Goal: Task Accomplishment & Management: Use online tool/utility

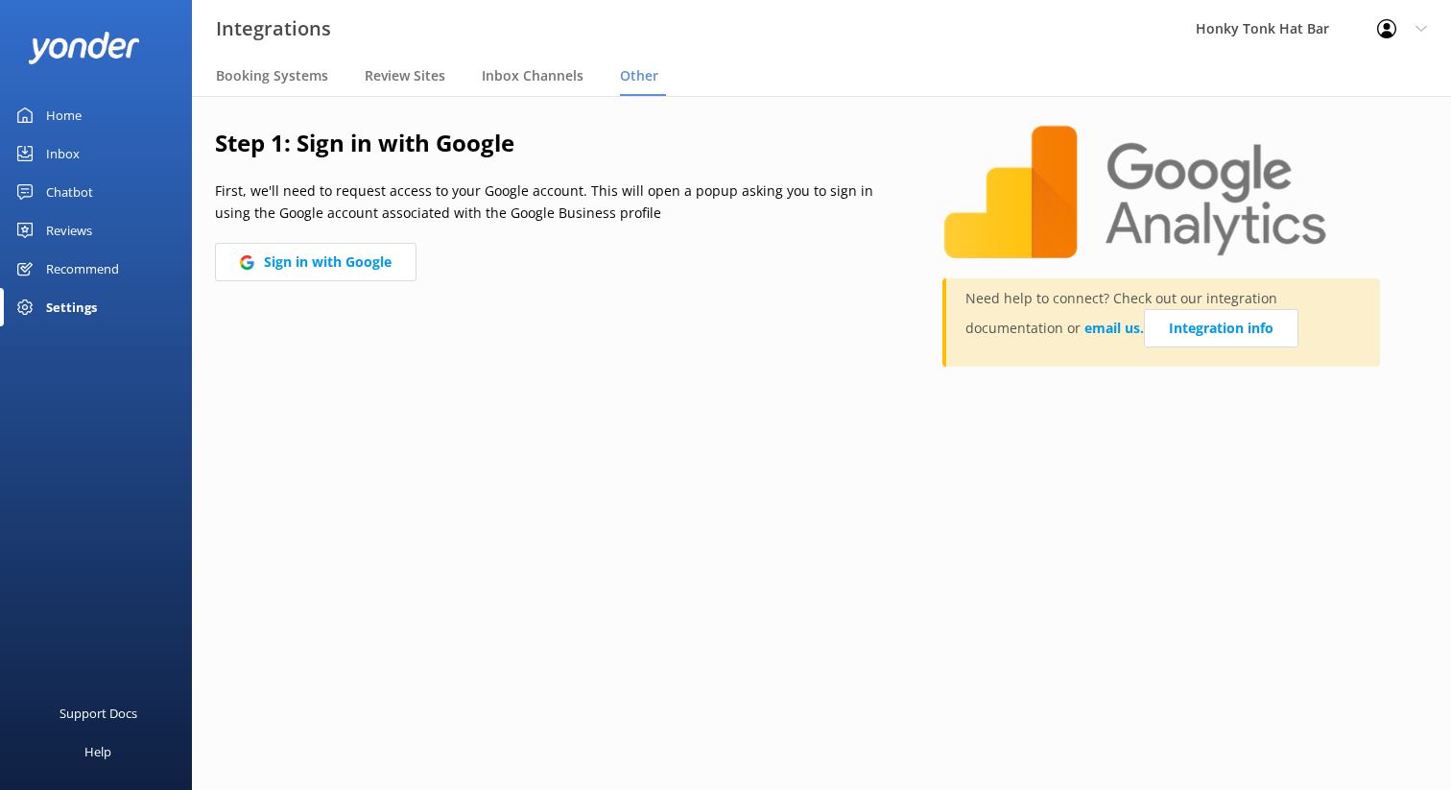
click at [77, 117] on div "Home" at bounding box center [64, 115] width 36 height 38
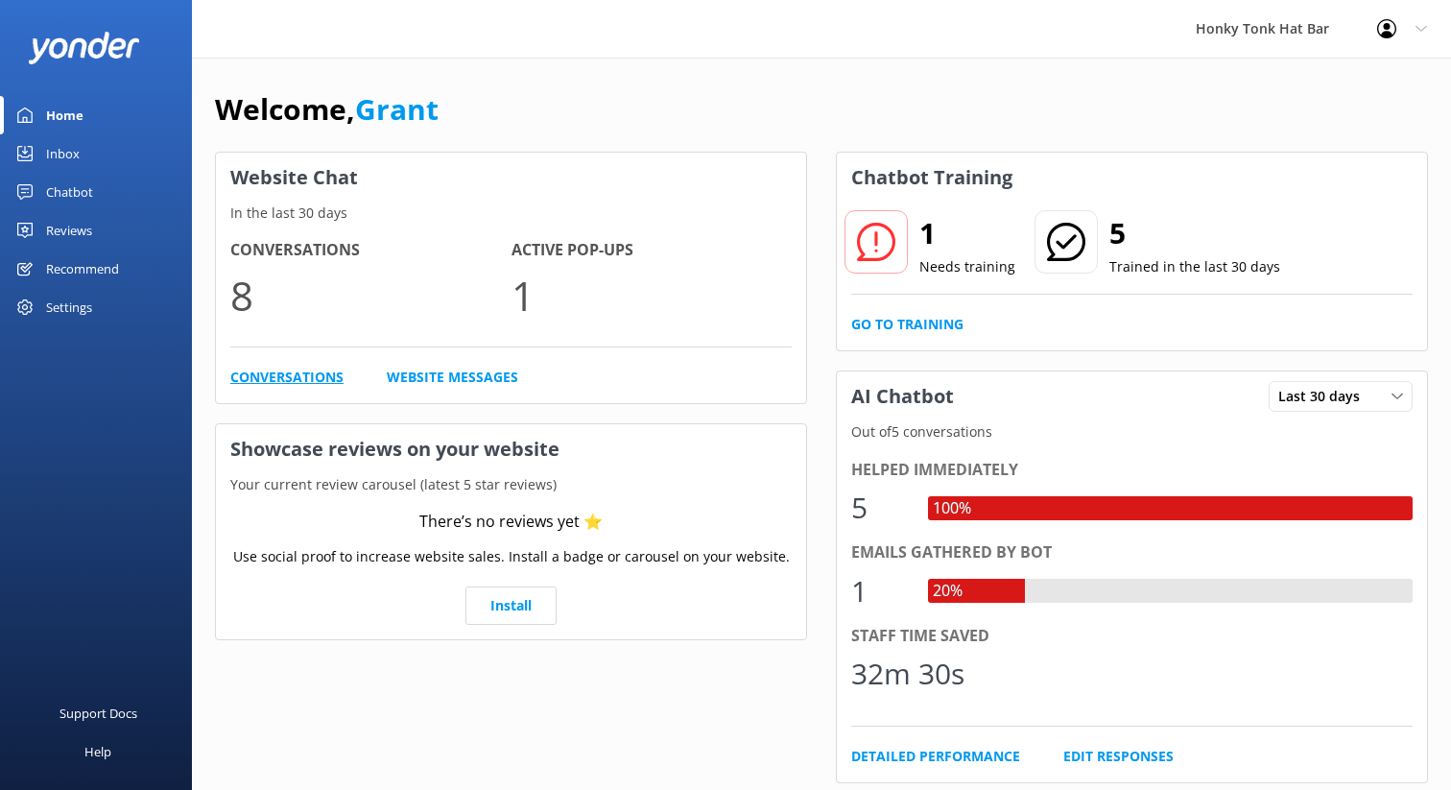
click at [335, 375] on link "Conversations" at bounding box center [286, 377] width 113 height 21
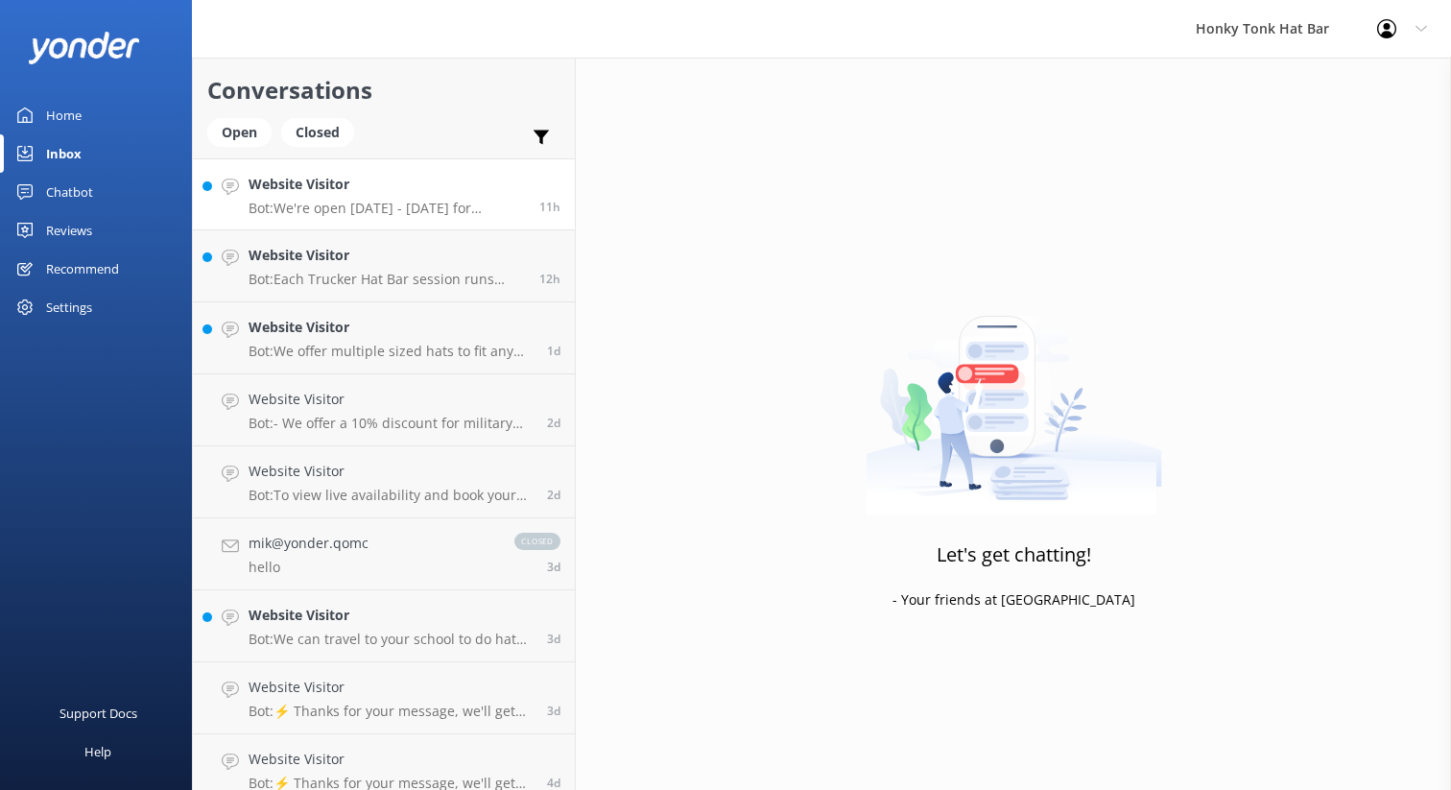
click at [352, 193] on h4 "Website Visitor" at bounding box center [387, 184] width 276 height 21
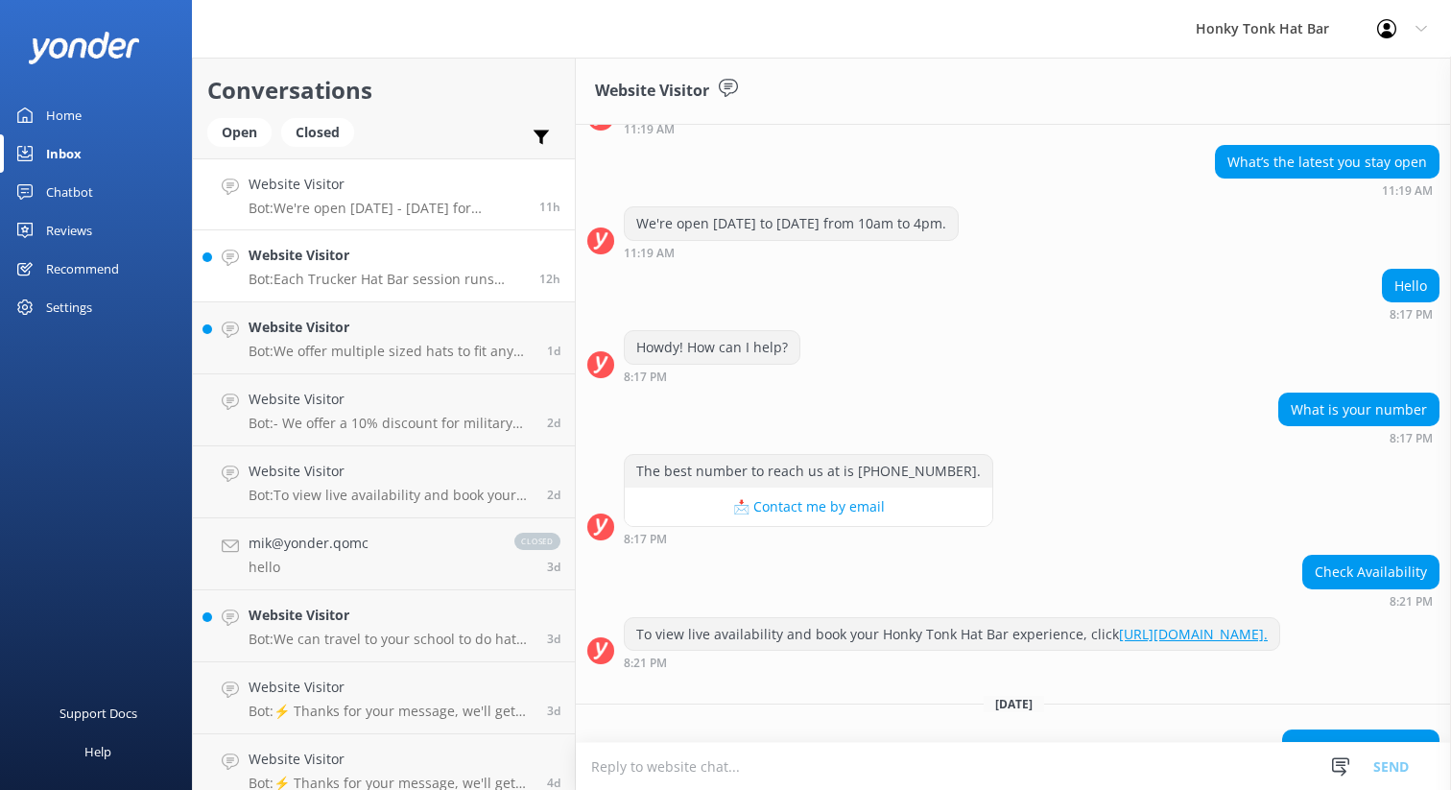
scroll to position [943, 0]
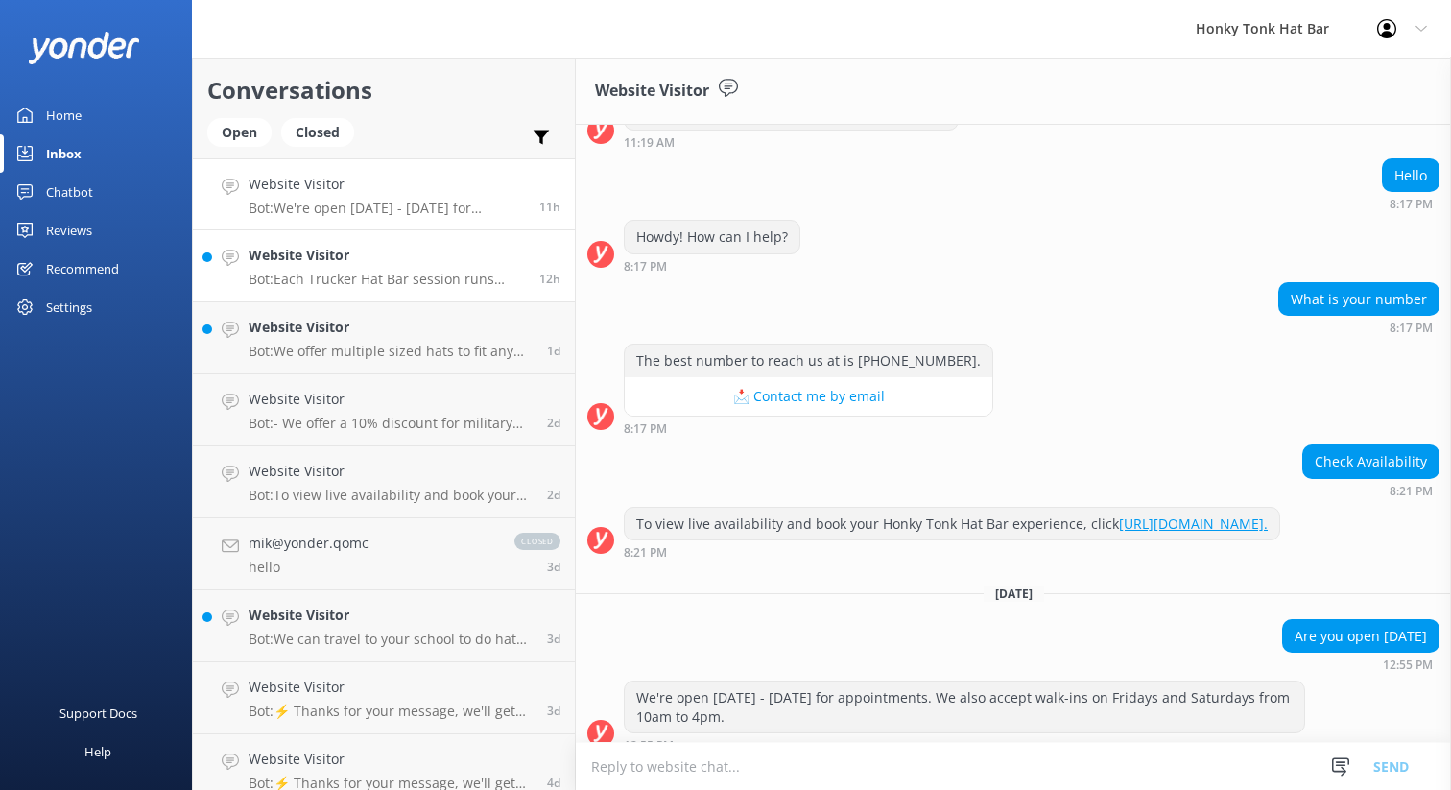
click at [381, 265] on h4 "Website Visitor" at bounding box center [387, 255] width 276 height 21
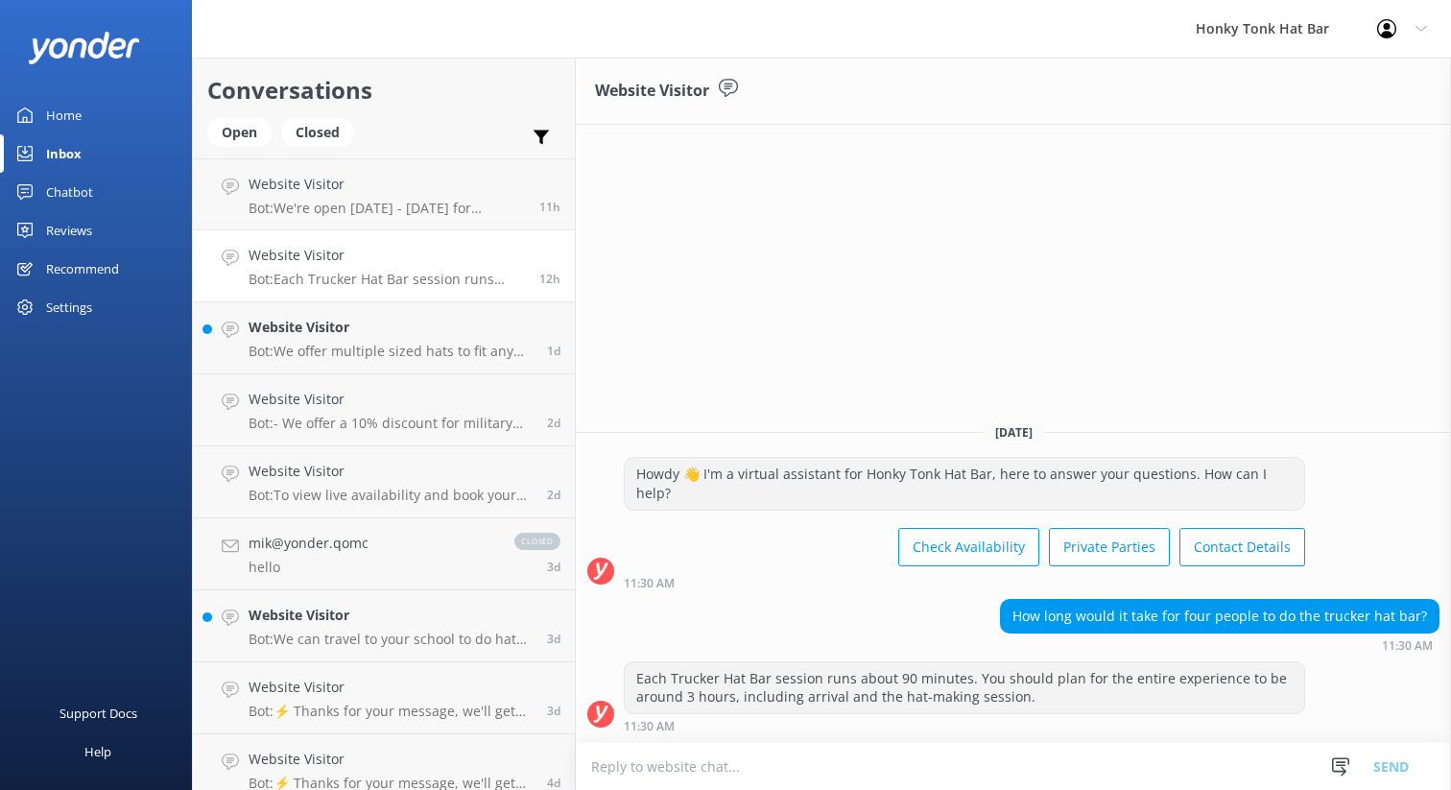
click at [83, 197] on div "Chatbot" at bounding box center [69, 192] width 47 height 38
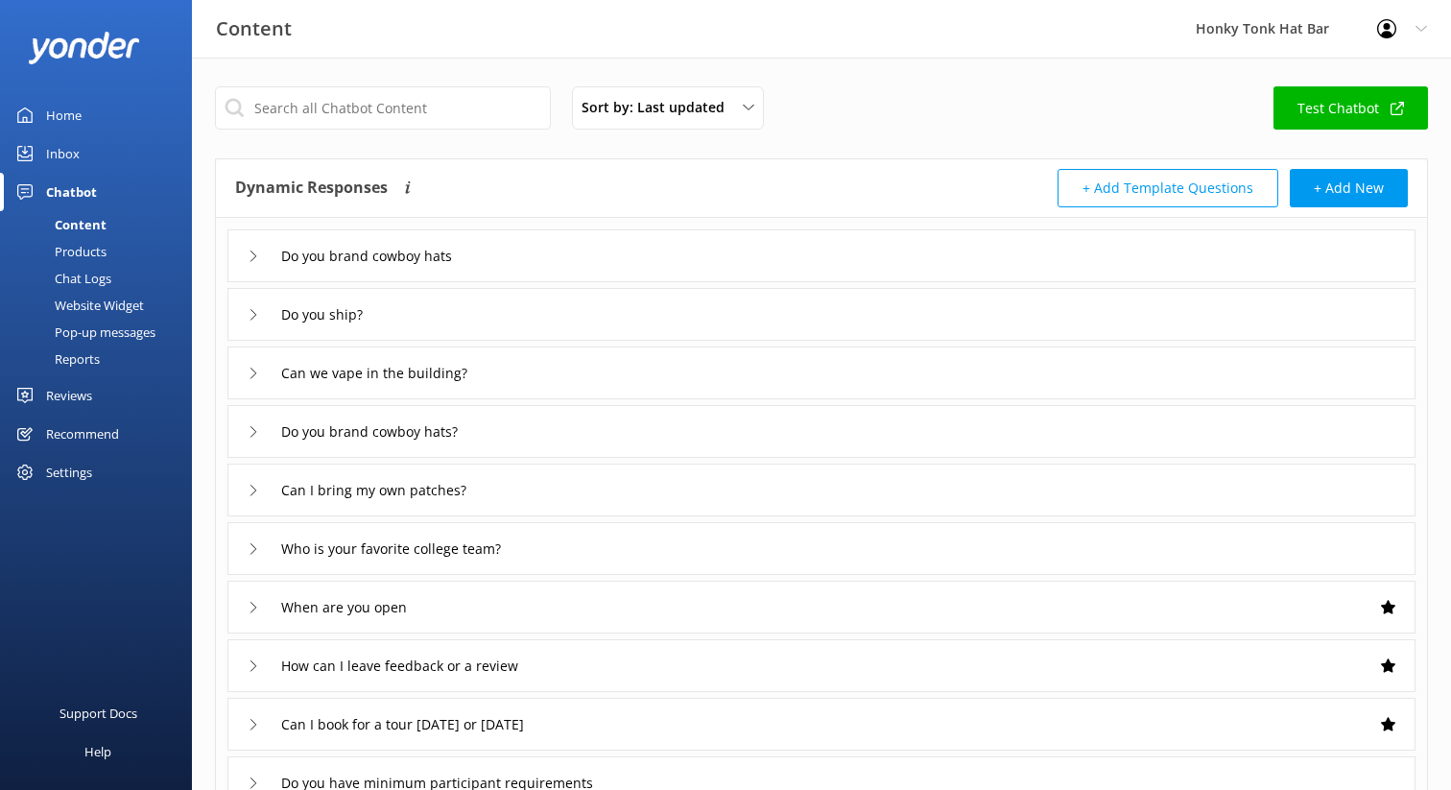
click at [86, 281] on div "Chat Logs" at bounding box center [62, 278] width 100 height 27
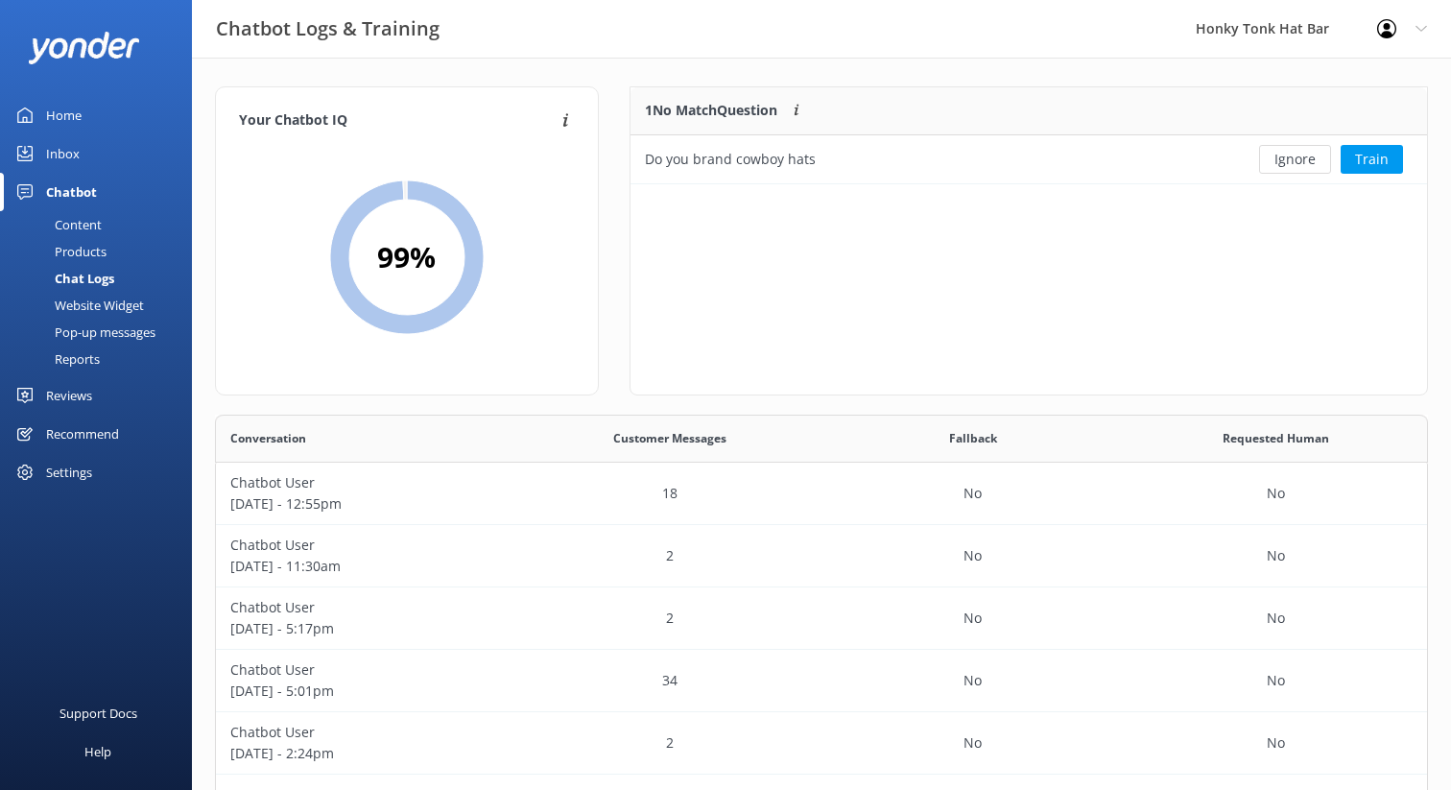
click at [85, 441] on div "Recommend" at bounding box center [82, 434] width 73 height 38
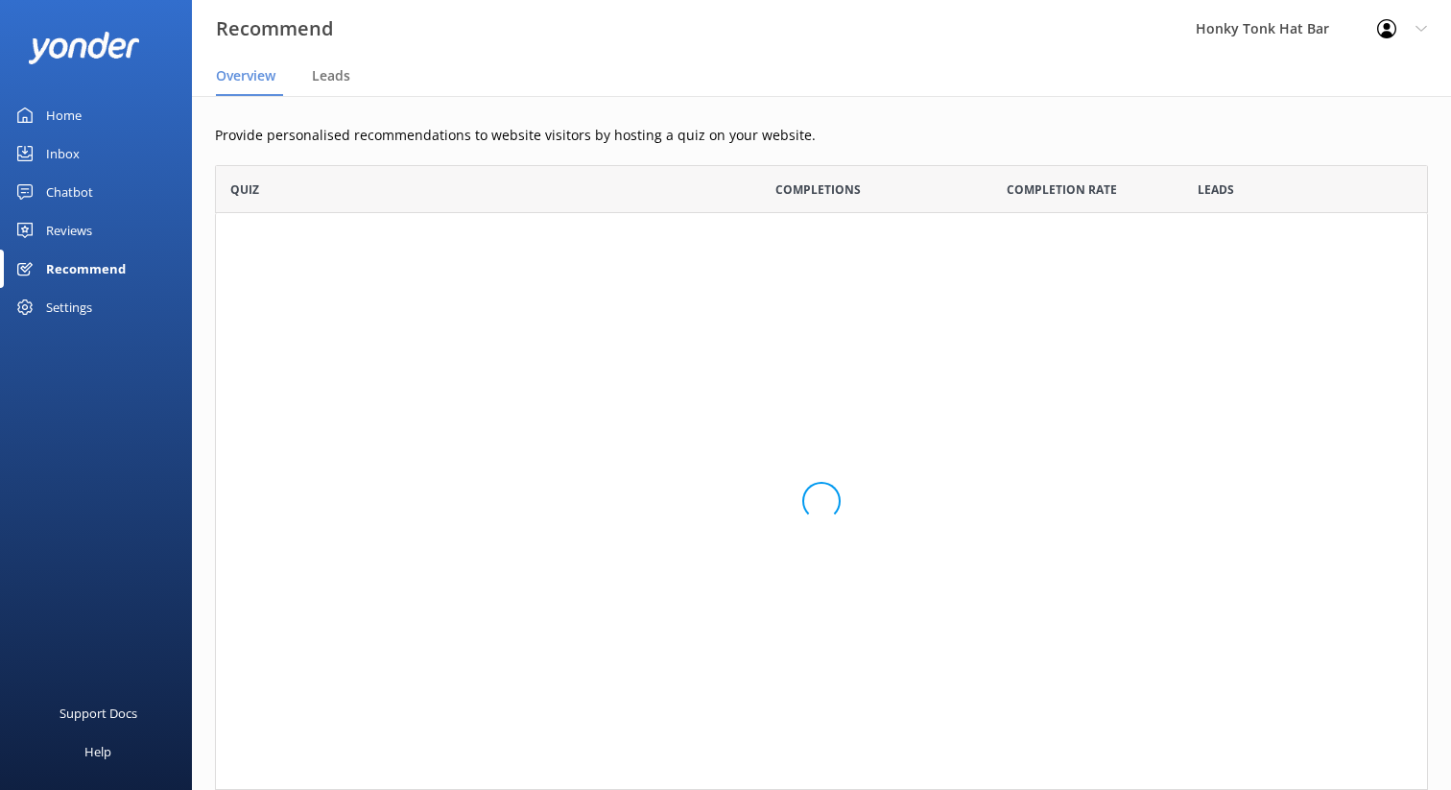
scroll to position [625, 1213]
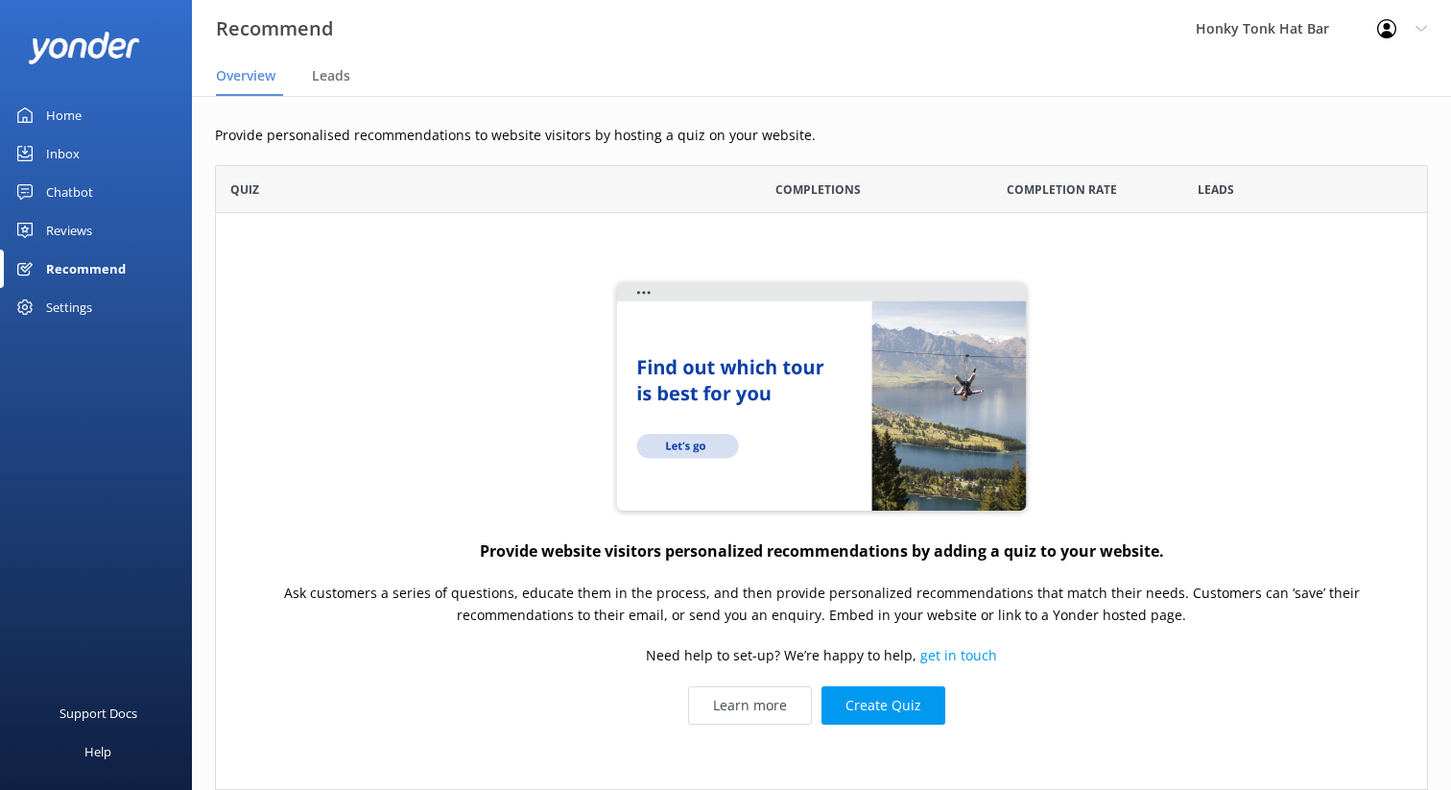
click at [86, 112] on link "Home" at bounding box center [96, 115] width 192 height 38
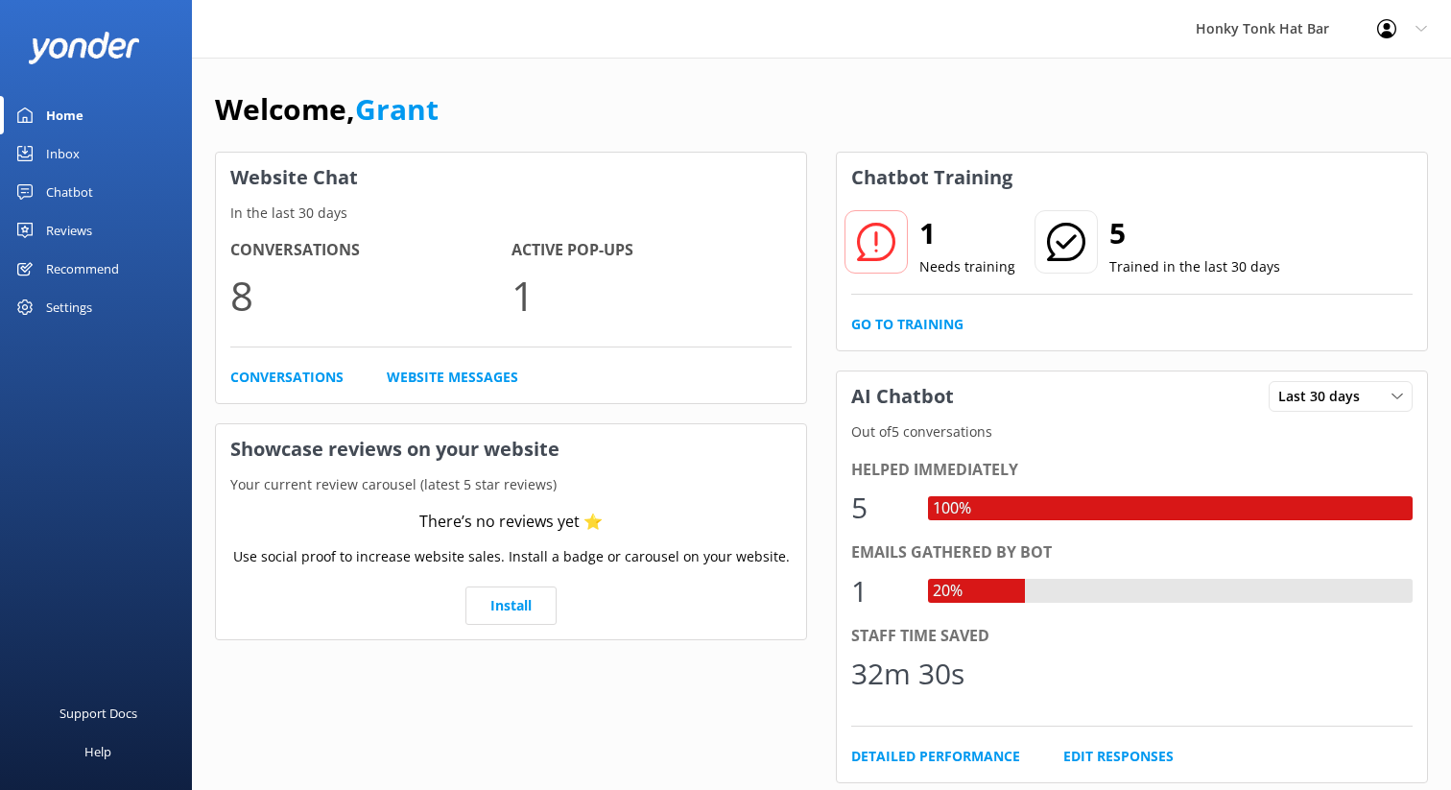
click at [56, 190] on div "Chatbot" at bounding box center [69, 192] width 47 height 38
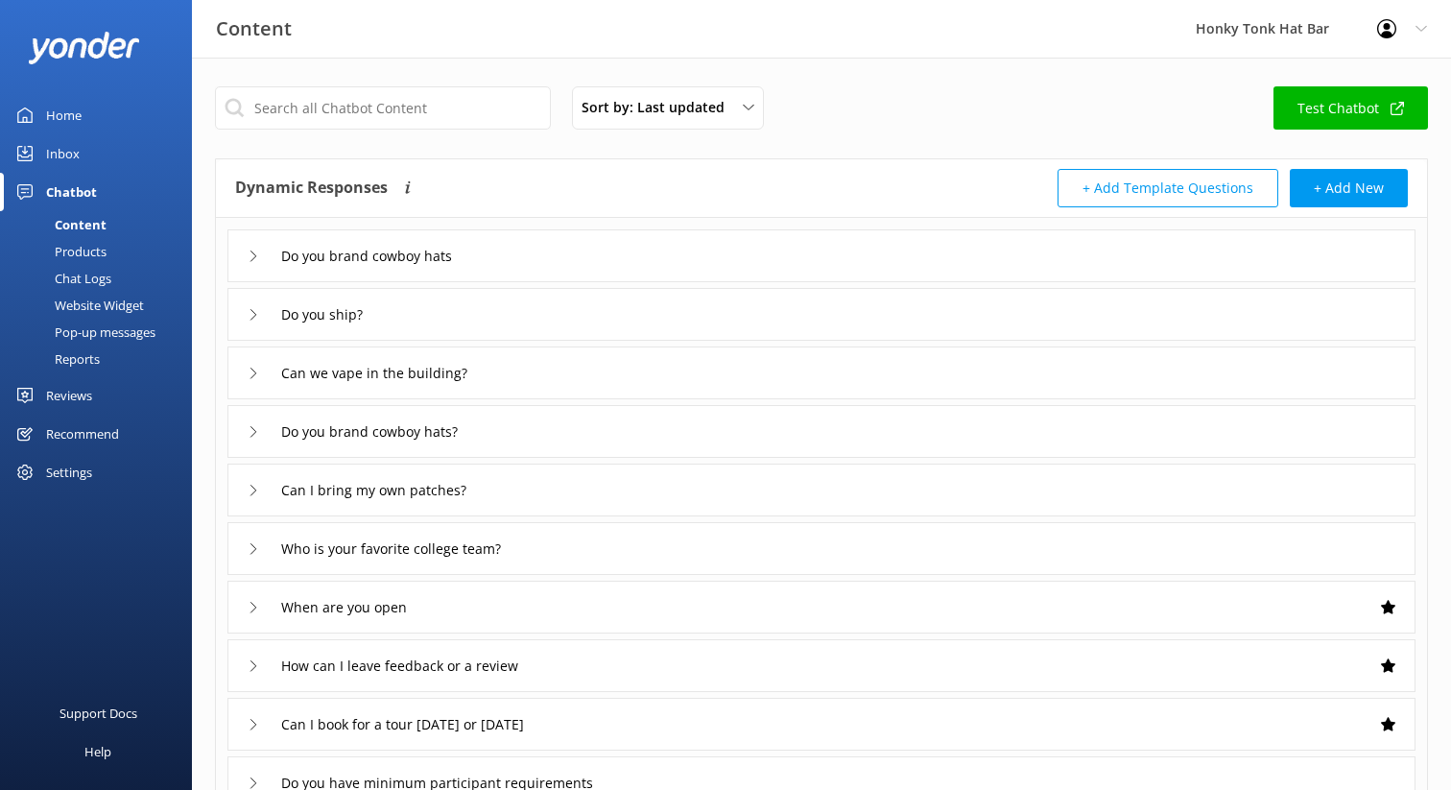
click at [83, 357] on div "Reports" at bounding box center [56, 358] width 88 height 27
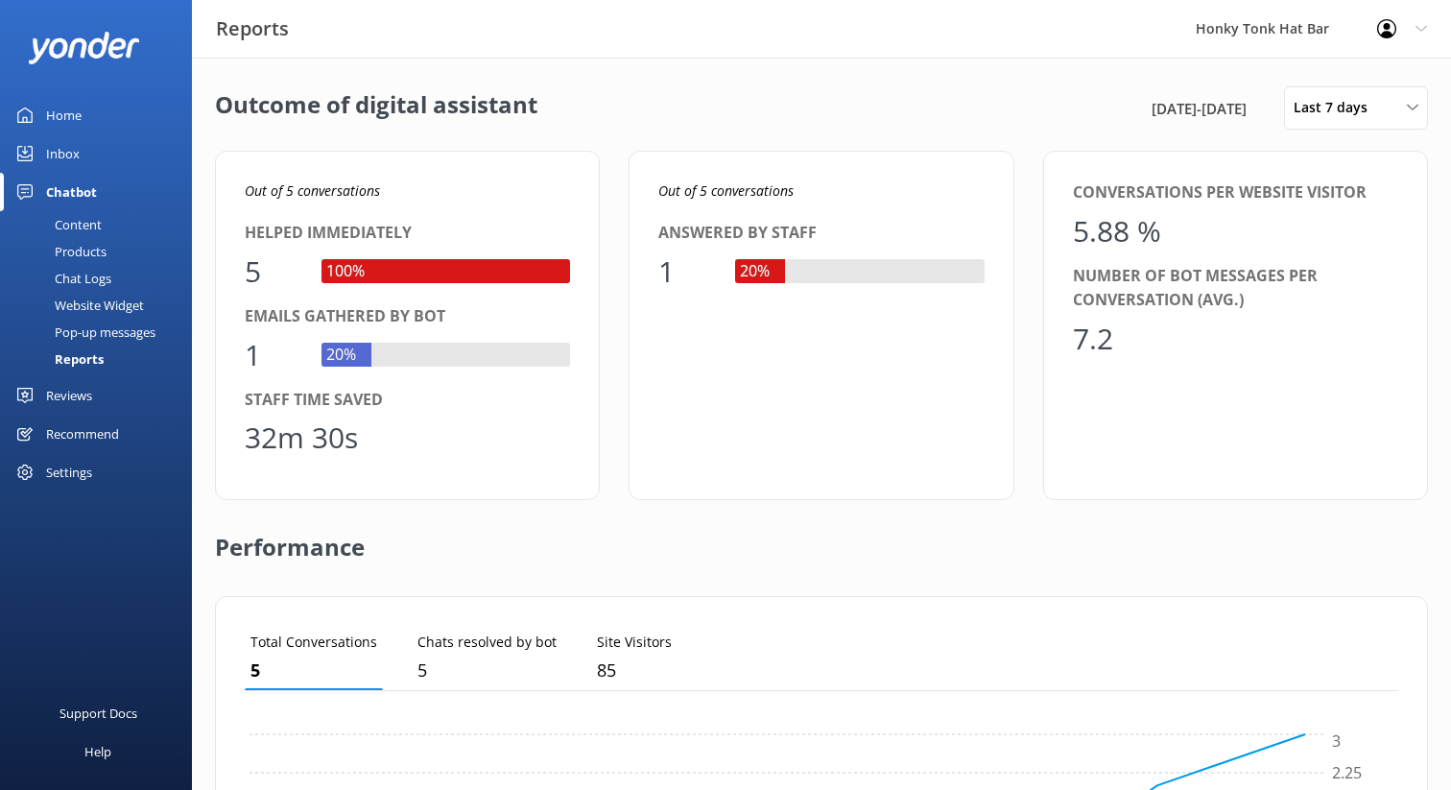
click at [83, 225] on div "Content" at bounding box center [57, 224] width 90 height 27
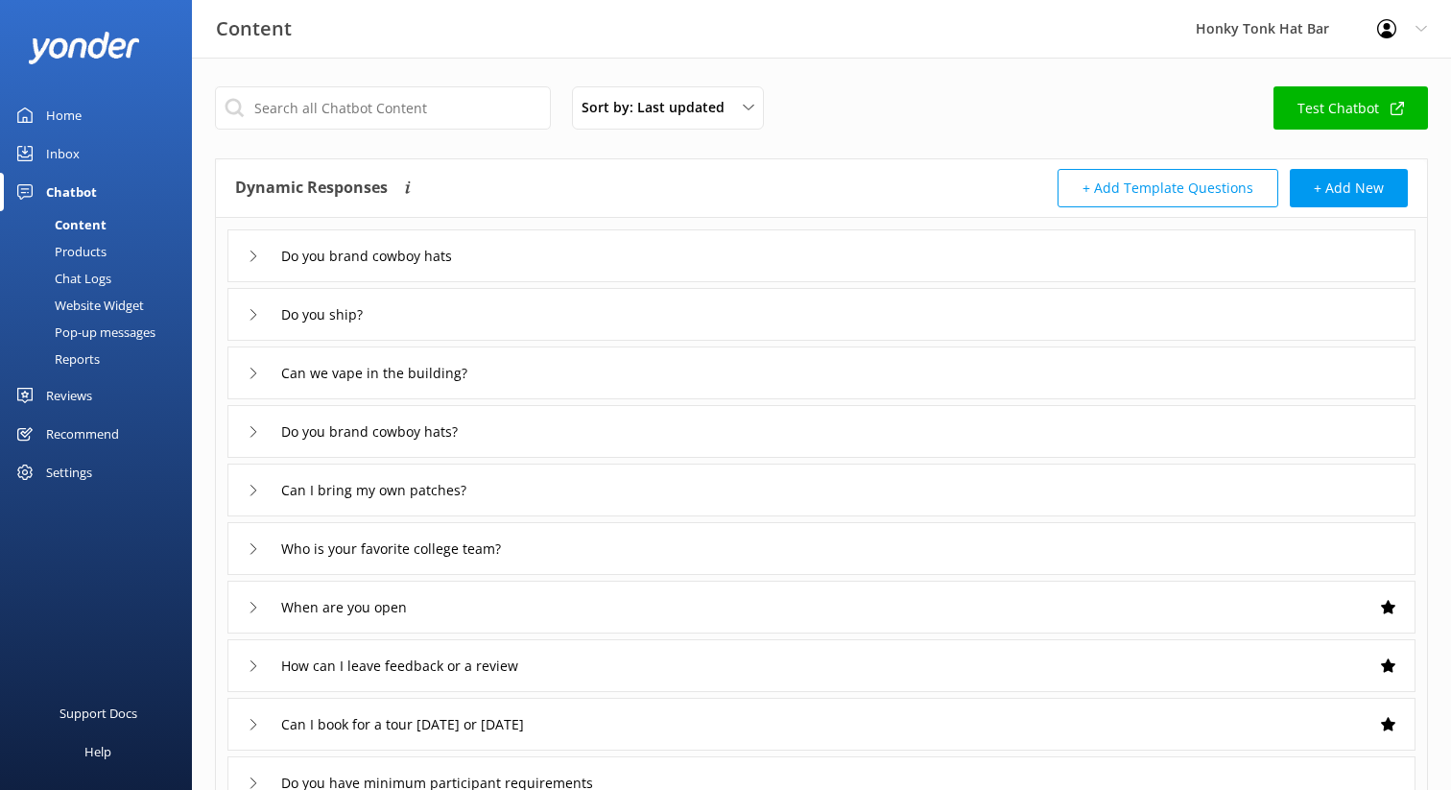
click at [84, 250] on div "Products" at bounding box center [59, 251] width 95 height 27
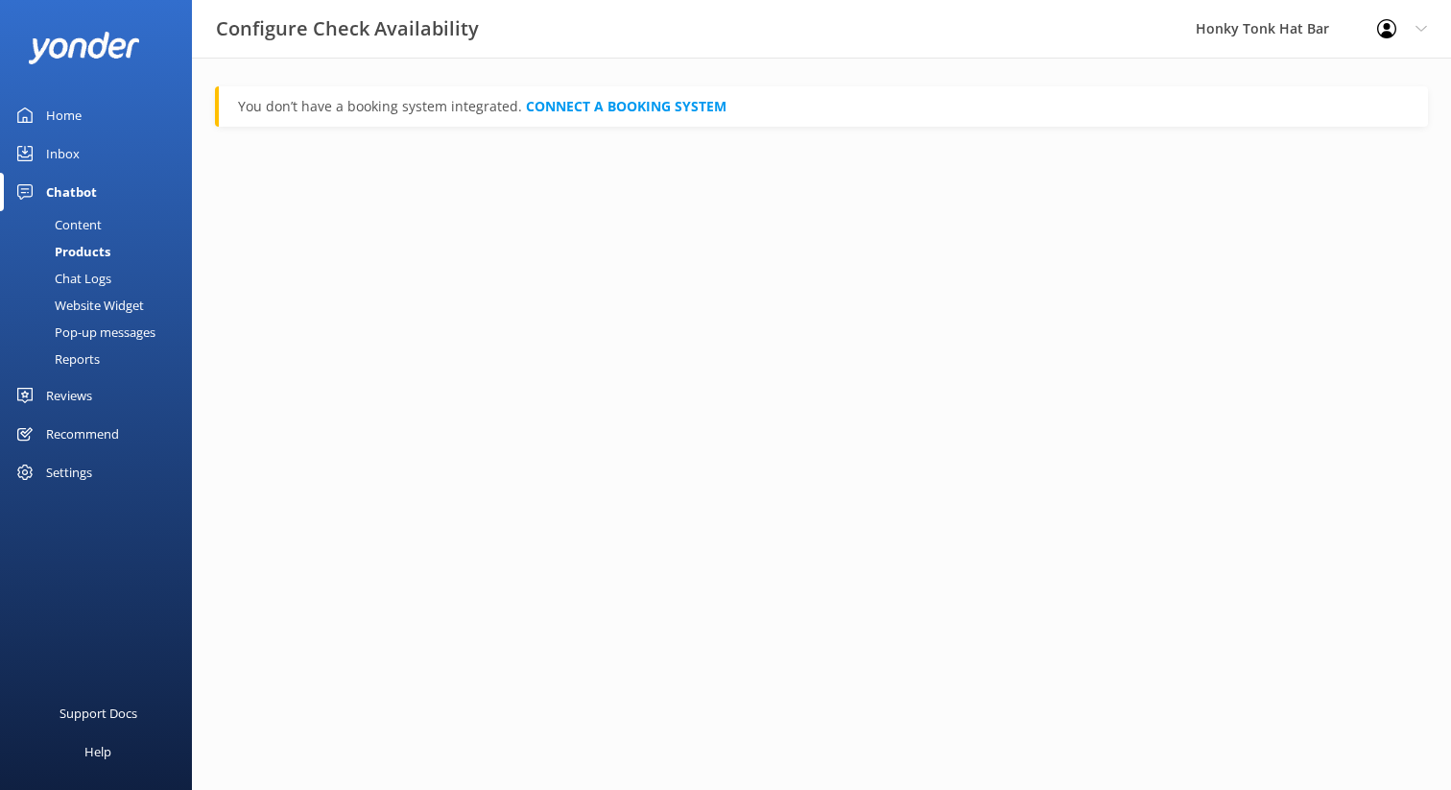
click at [90, 283] on div "Chat Logs" at bounding box center [62, 278] width 100 height 27
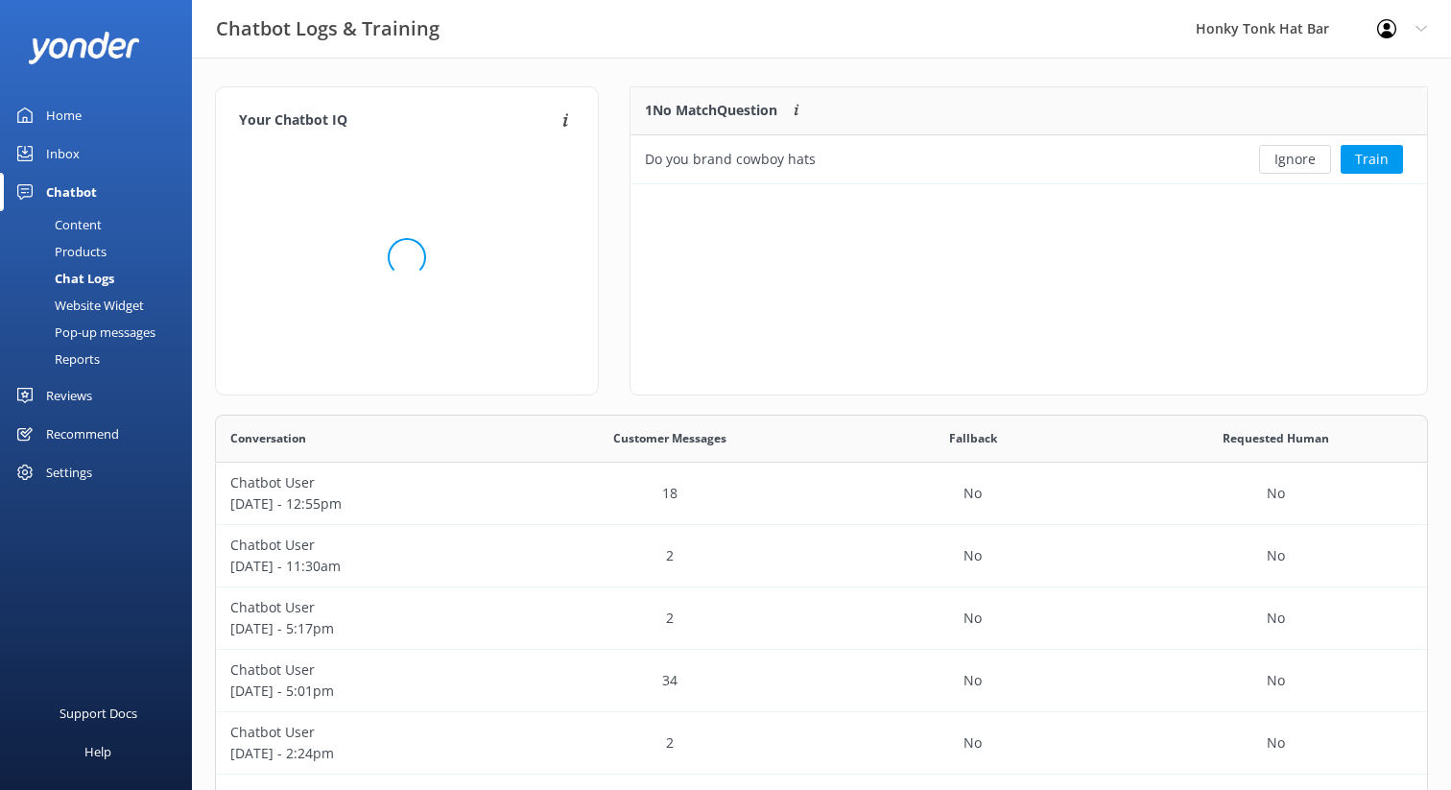
scroll to position [97, 797]
click at [100, 307] on div "Website Widget" at bounding box center [78, 305] width 132 height 27
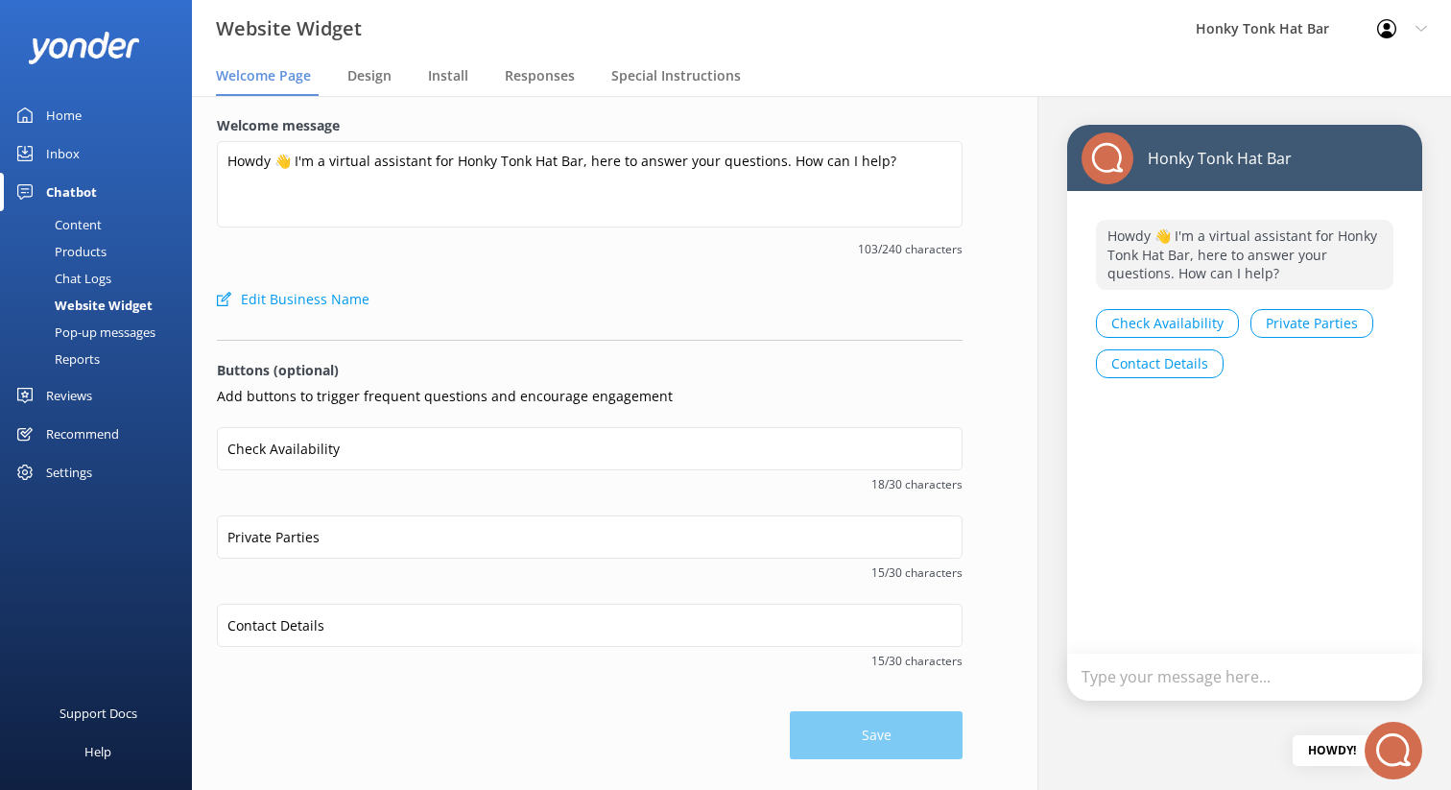
click at [69, 106] on div "Home" at bounding box center [64, 115] width 36 height 38
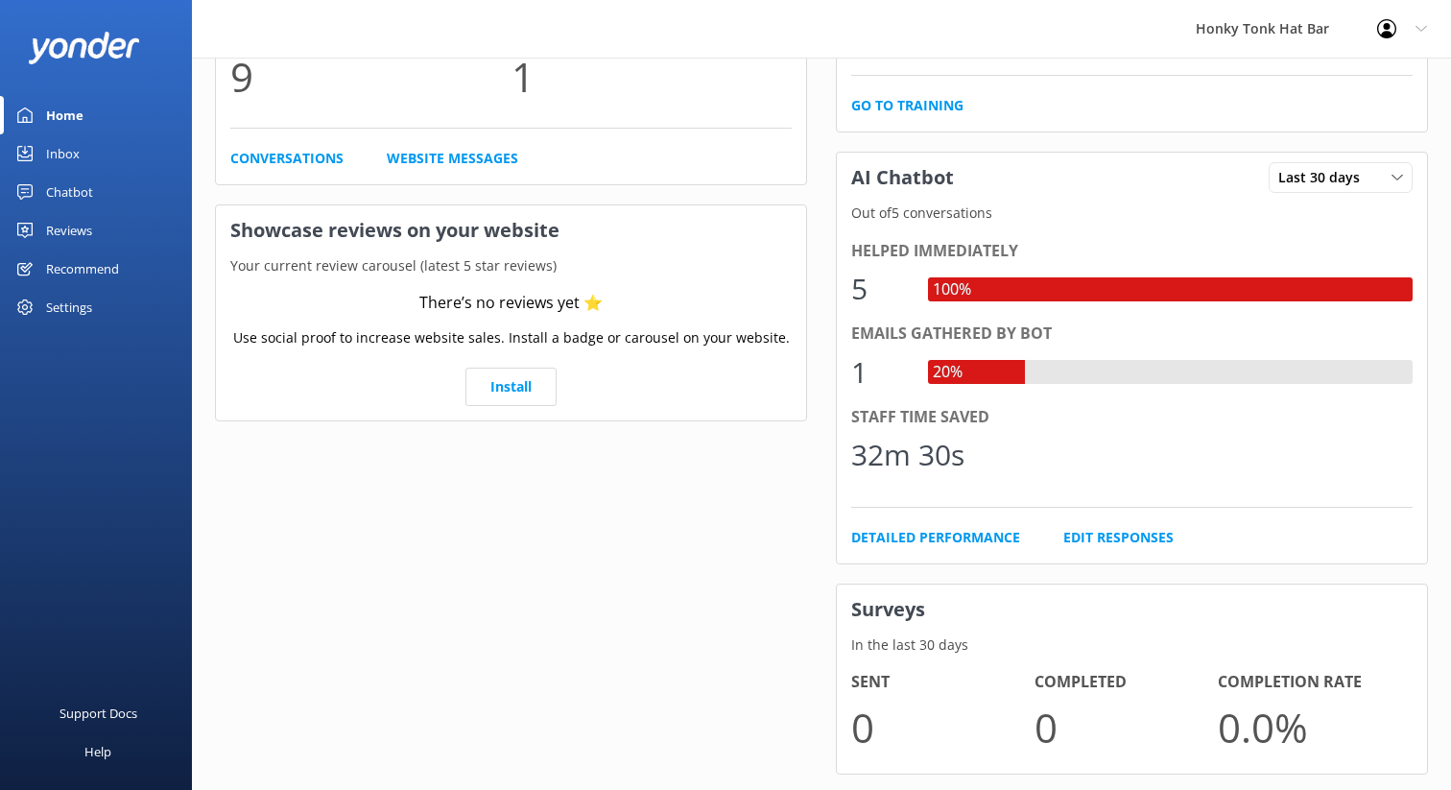
scroll to position [261, 0]
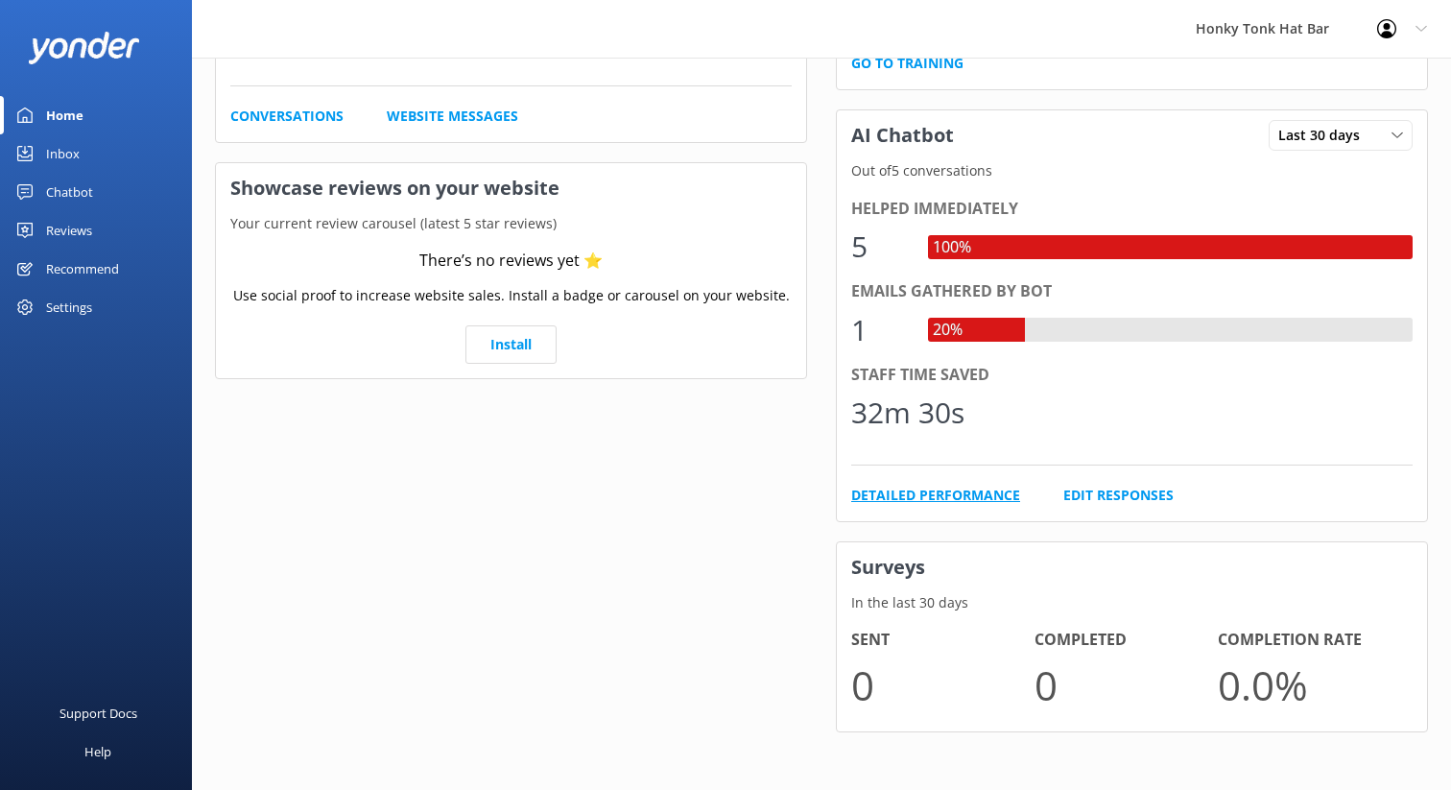
click at [917, 502] on link "Detailed Performance" at bounding box center [935, 495] width 169 height 21
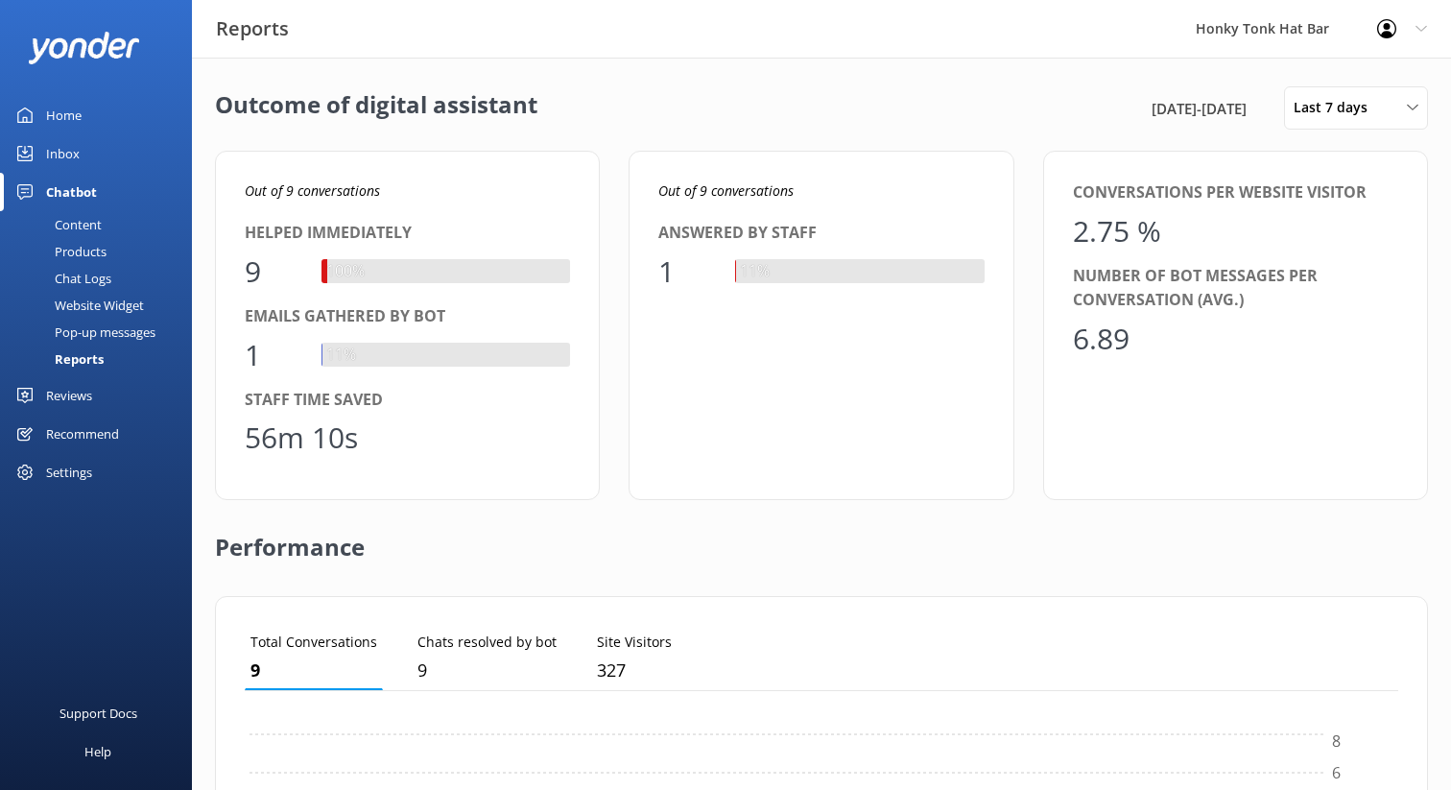
scroll to position [193, 1154]
